Goal: Task Accomplishment & Management: Complete application form

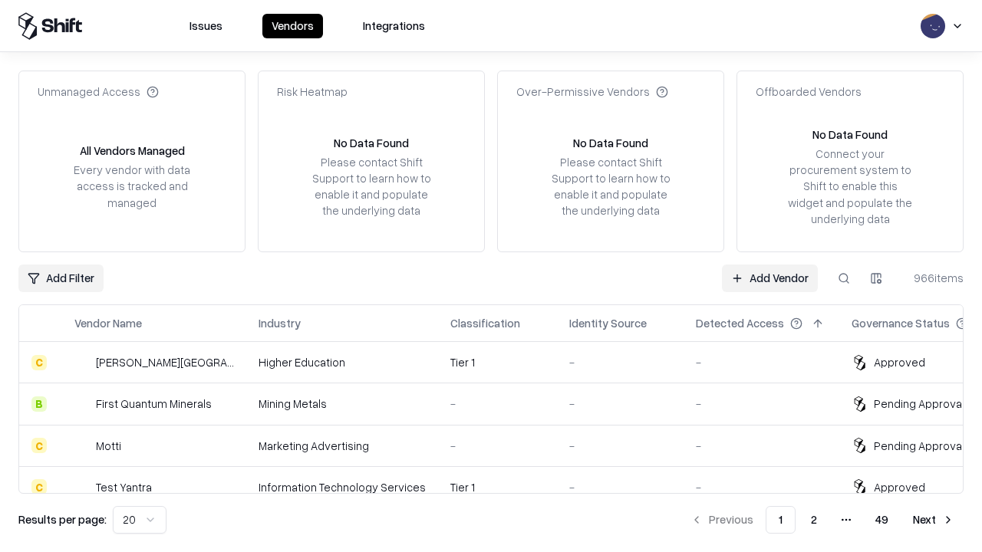
click at [769, 278] on link "Add Vendor" at bounding box center [770, 279] width 96 height 28
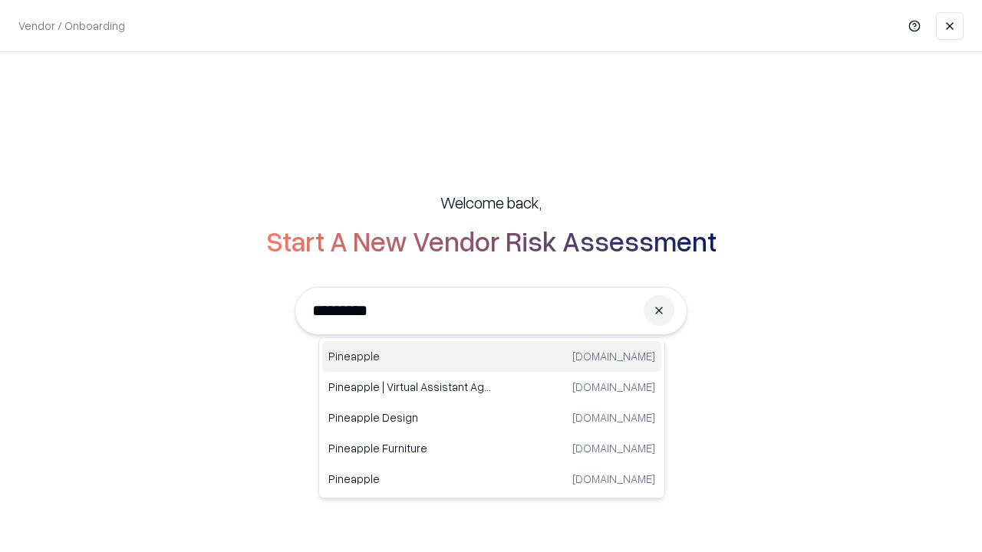
click at [492, 357] on div "Pineapple [DOMAIN_NAME]" at bounding box center [491, 356] width 339 height 31
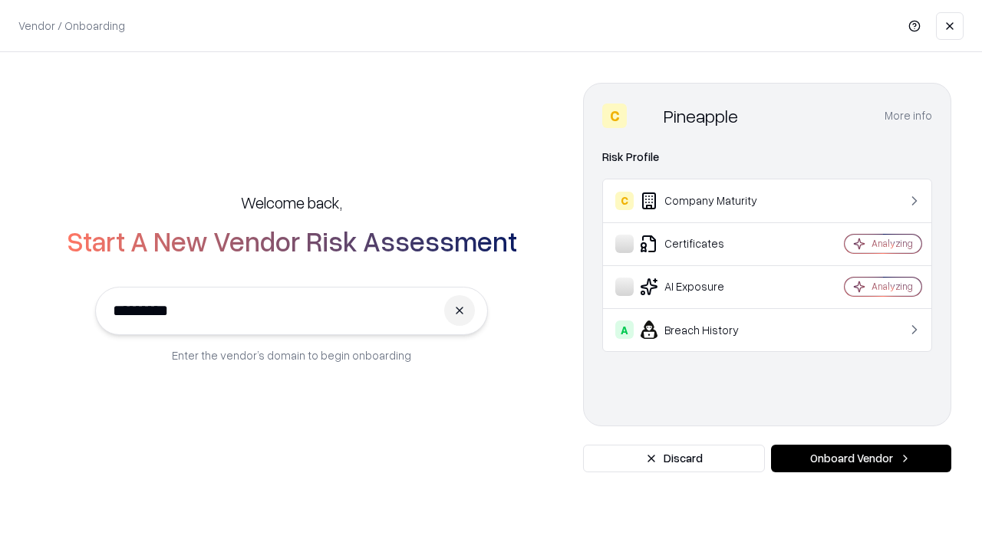
type input "*********"
click at [860, 459] on button "Onboard Vendor" at bounding box center [861, 459] width 180 height 28
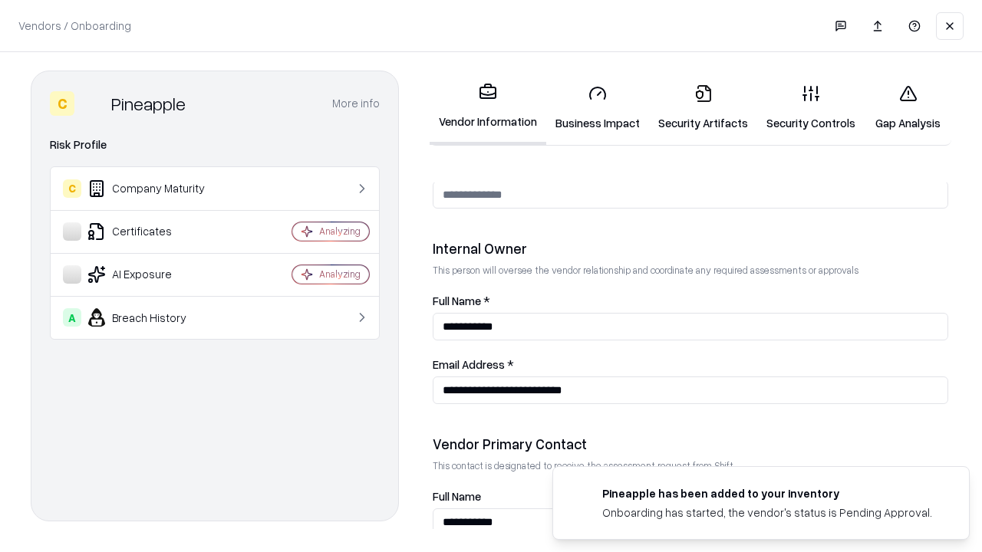
scroll to position [795, 0]
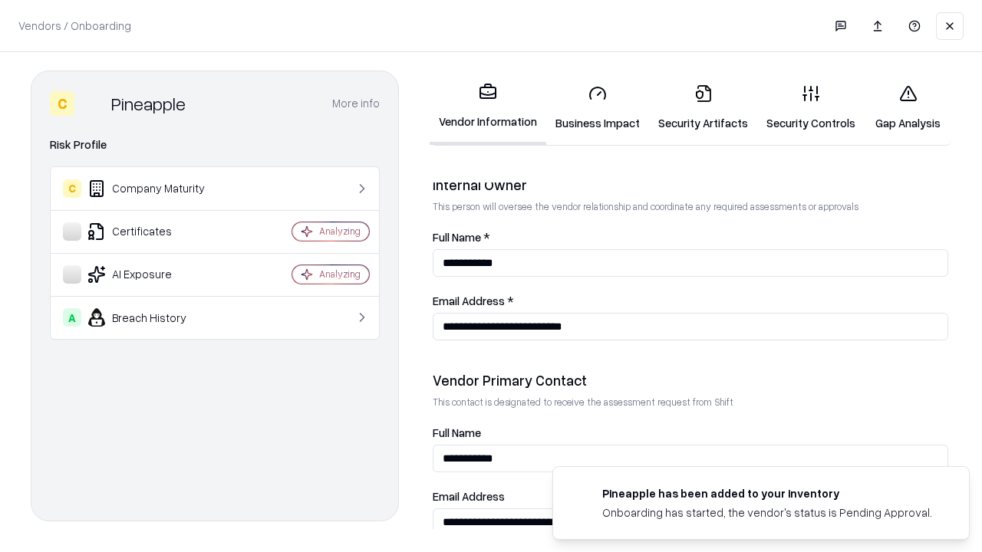
click at [597, 107] on link "Business Impact" at bounding box center [597, 107] width 103 height 71
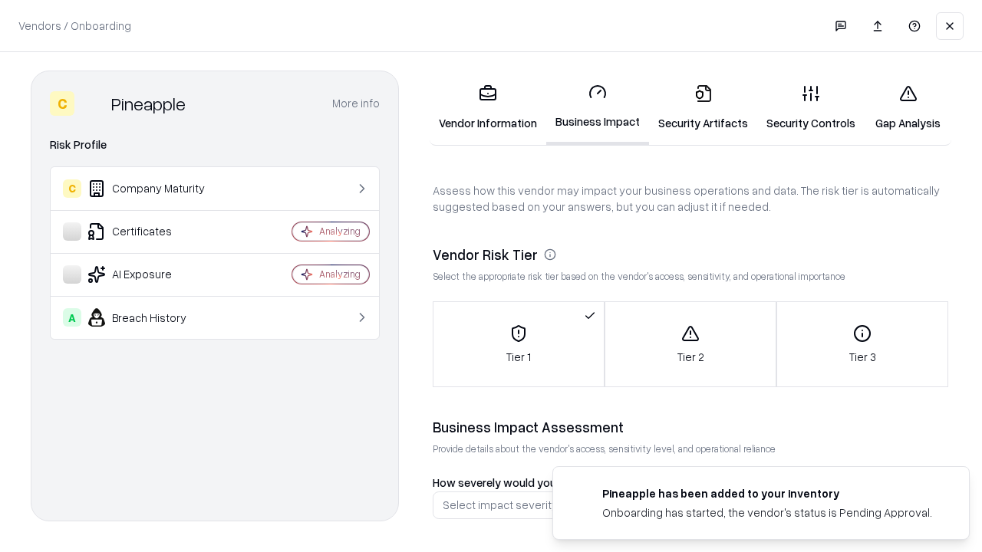
click at [907, 107] on link "Gap Analysis" at bounding box center [907, 107] width 87 height 71
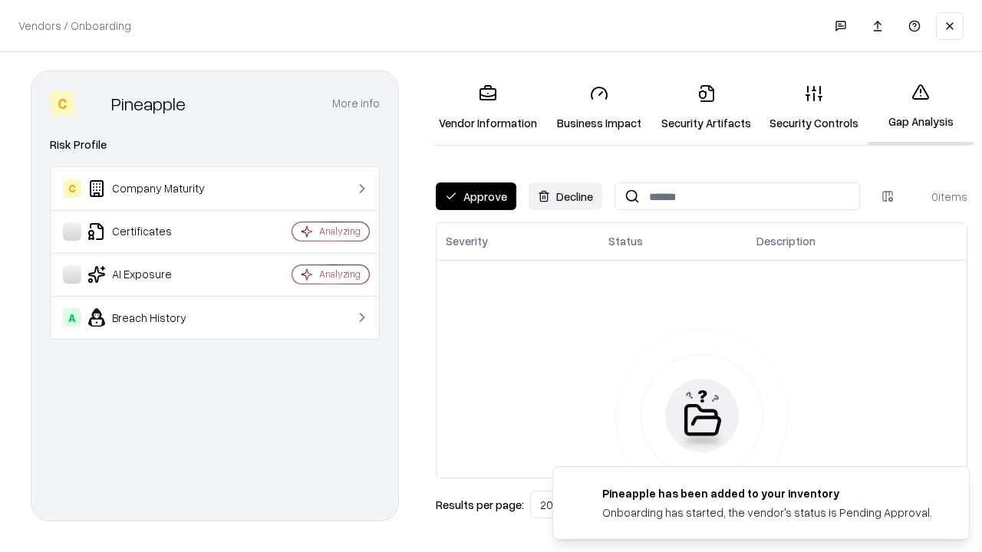
click at [475, 196] on button "Approve" at bounding box center [476, 197] width 81 height 28
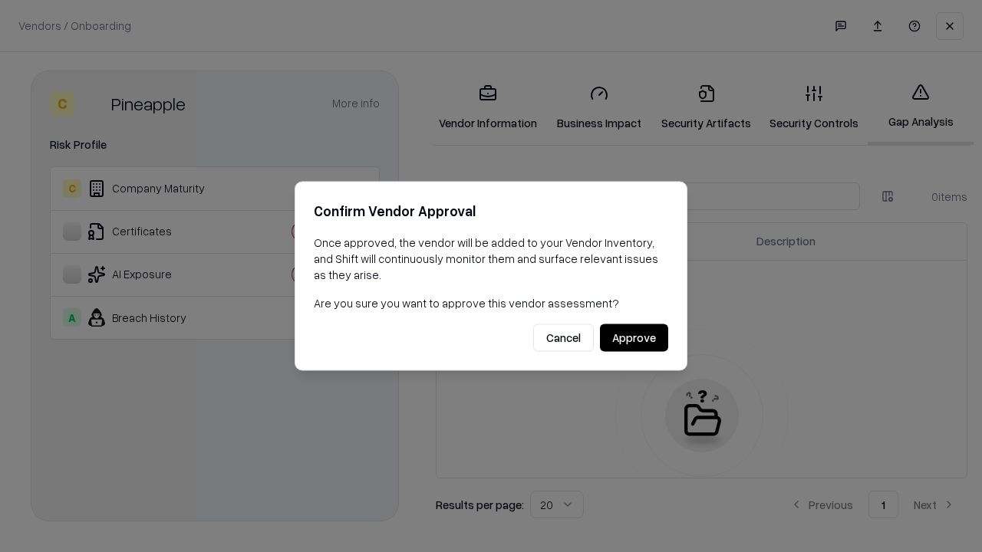
click at [633, 337] on button "Approve" at bounding box center [634, 338] width 68 height 28
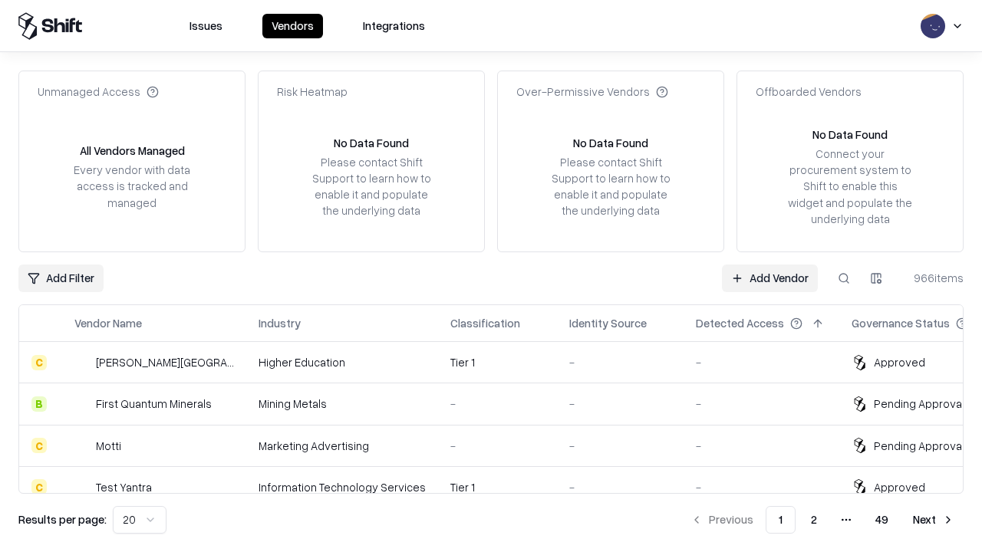
type input "*********"
click at [769, 278] on link "Add Vendor" at bounding box center [770, 279] width 96 height 28
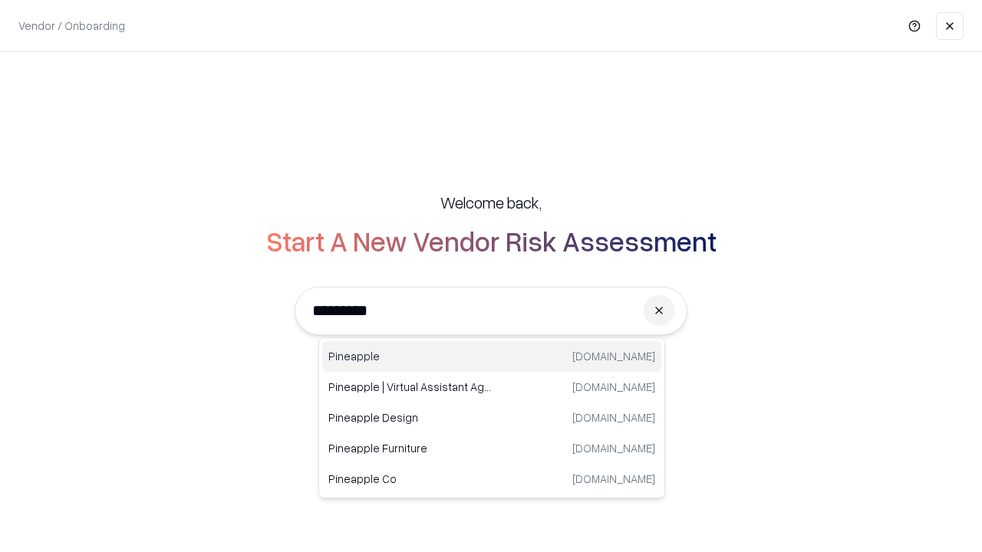
click at [492, 357] on div "Pineapple [DOMAIN_NAME]" at bounding box center [491, 356] width 339 height 31
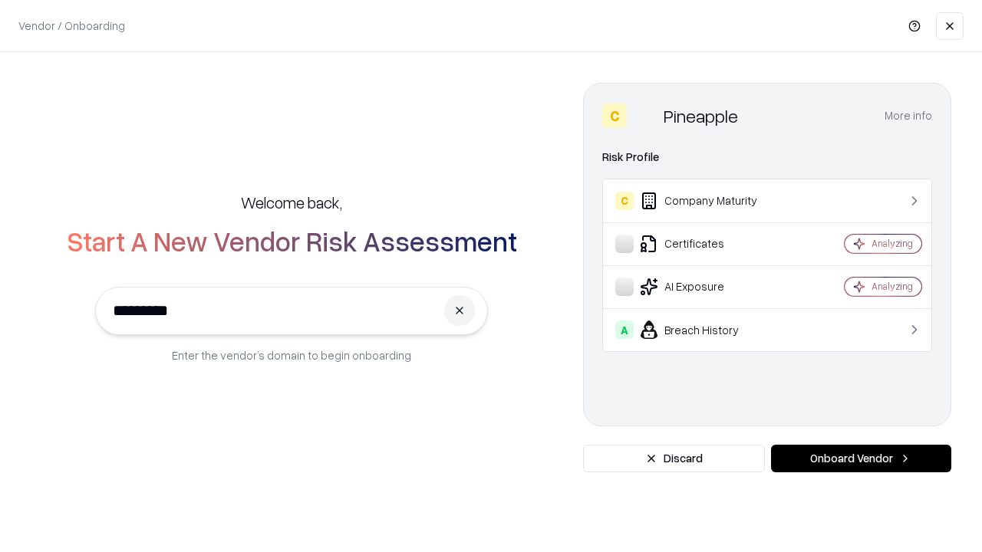
type input "*********"
click at [860, 459] on button "Onboard Vendor" at bounding box center [861, 459] width 180 height 28
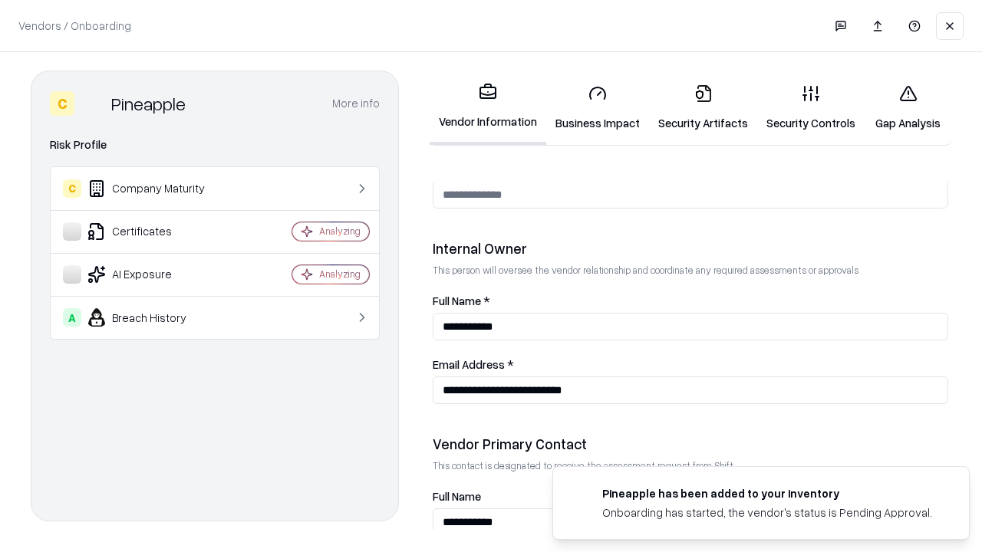
scroll to position [795, 0]
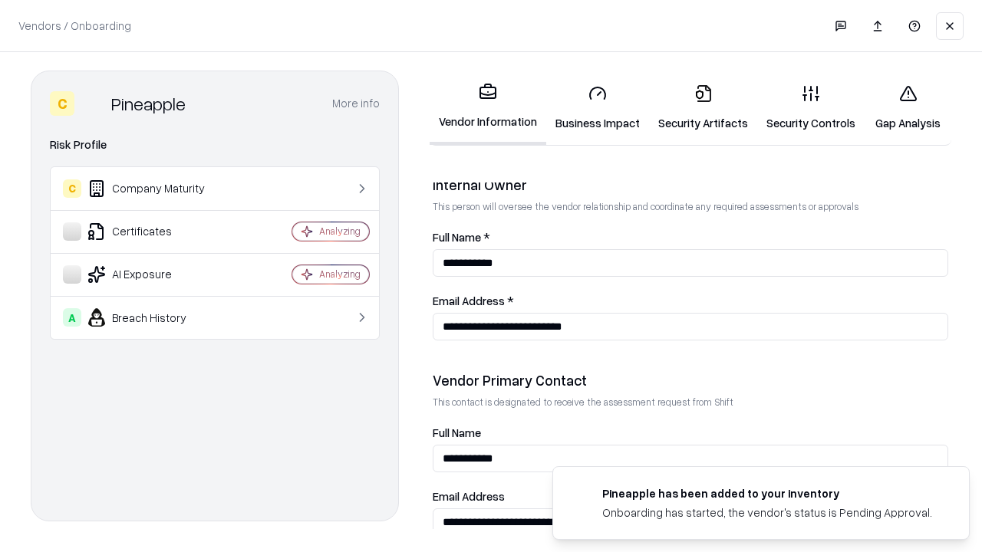
click at [907, 107] on link "Gap Analysis" at bounding box center [907, 107] width 87 height 71
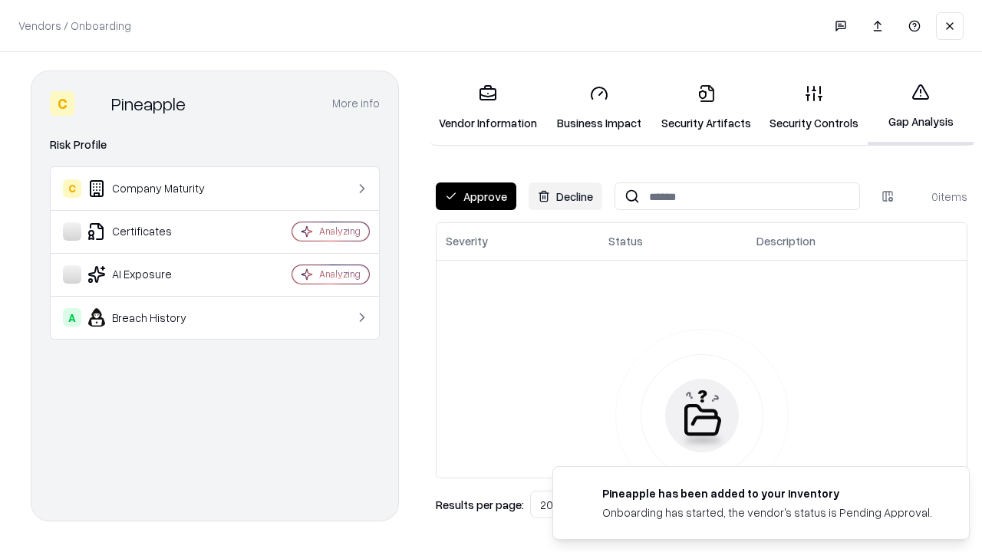
click at [475, 196] on button "Approve" at bounding box center [476, 197] width 81 height 28
